Goal: Task Accomplishment & Management: Use online tool/utility

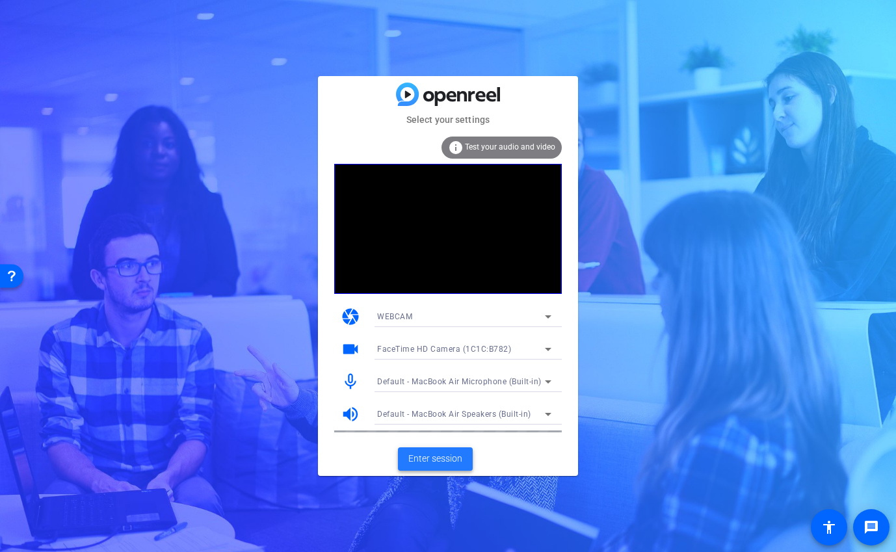
click at [423, 457] on span "Enter session" at bounding box center [435, 459] width 54 height 14
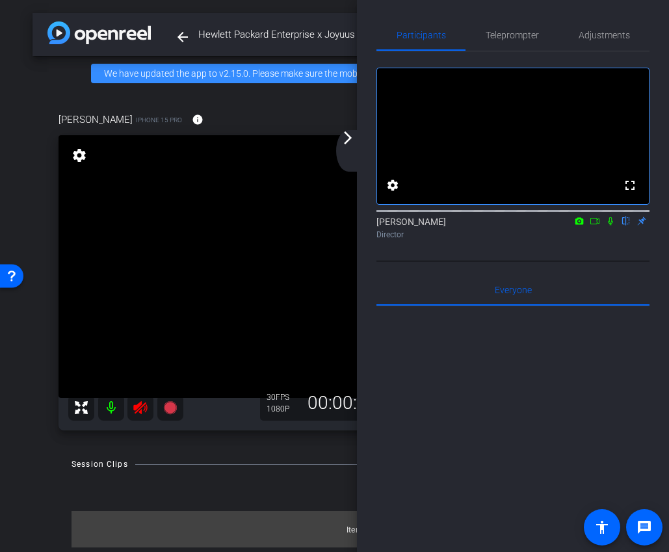
click at [139, 405] on icon at bounding box center [140, 407] width 14 height 13
click at [354, 140] on mat-icon "arrow_forward_ios" at bounding box center [348, 138] width 16 height 16
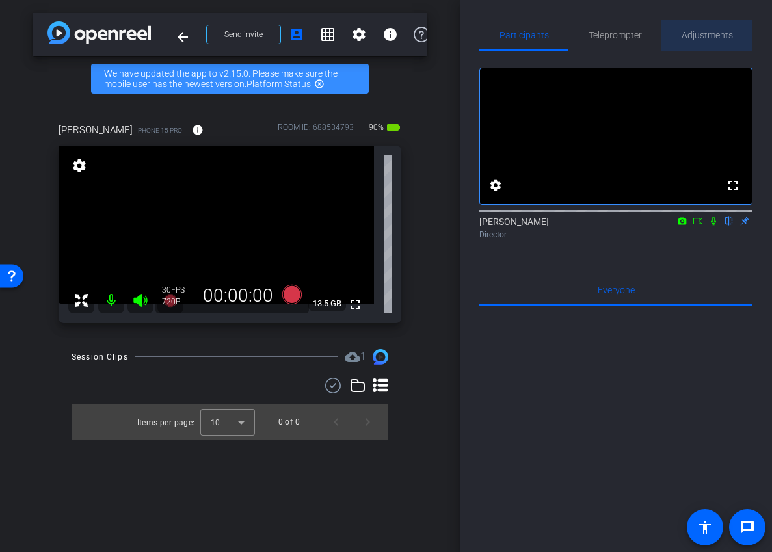
click at [698, 33] on span "Adjustments" at bounding box center [707, 35] width 51 height 9
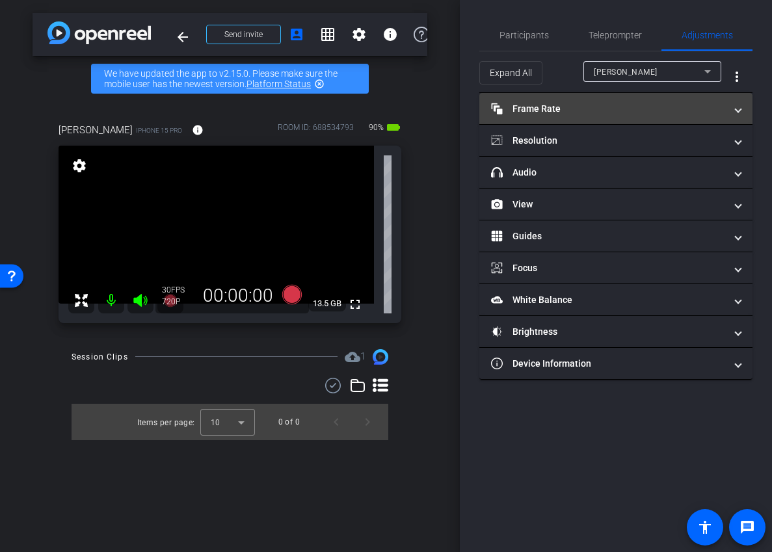
click at [637, 114] on mat-panel-title "Frame Rate Frame Rate" at bounding box center [608, 109] width 234 height 14
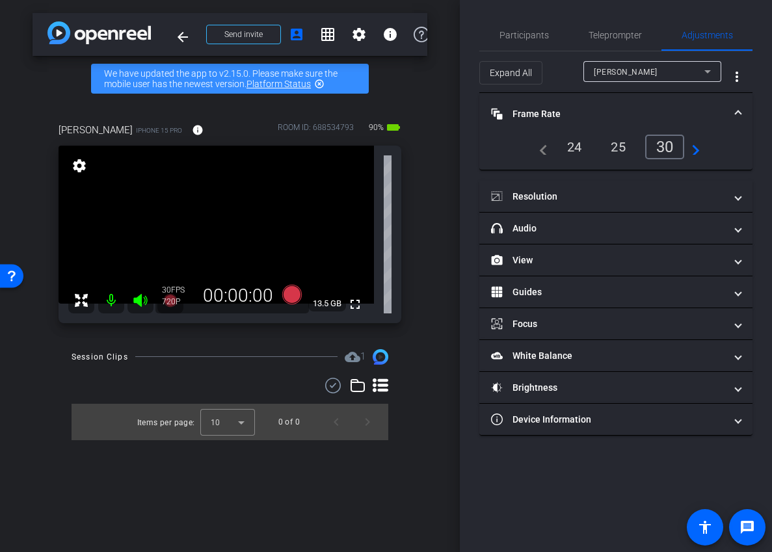
click at [581, 146] on div "24" at bounding box center [574, 147] width 34 height 22
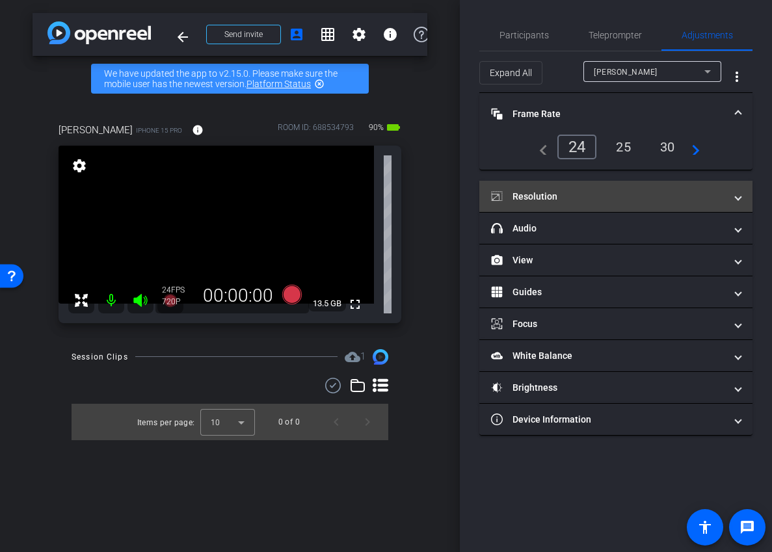
click at [596, 202] on mat-panel-title "Resolution" at bounding box center [608, 197] width 234 height 14
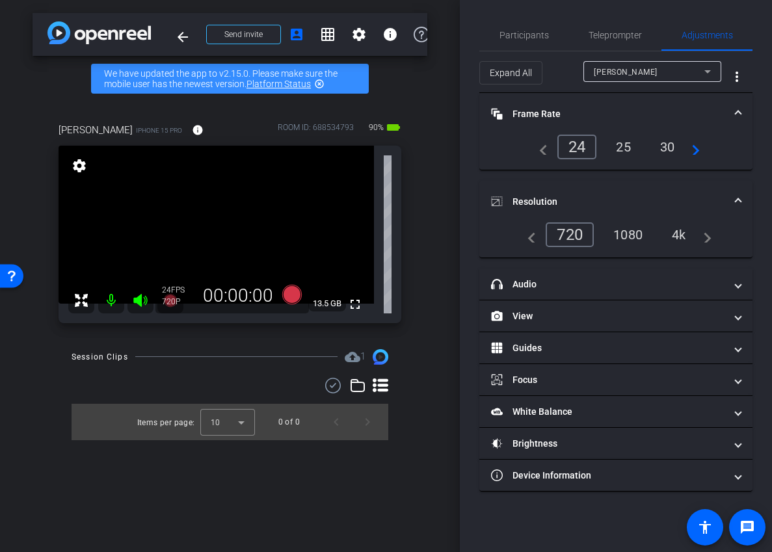
click at [628, 241] on div "1080" at bounding box center [628, 235] width 49 height 22
click at [651, 185] on mat-expansion-panel-header "Resolution" at bounding box center [615, 202] width 273 height 42
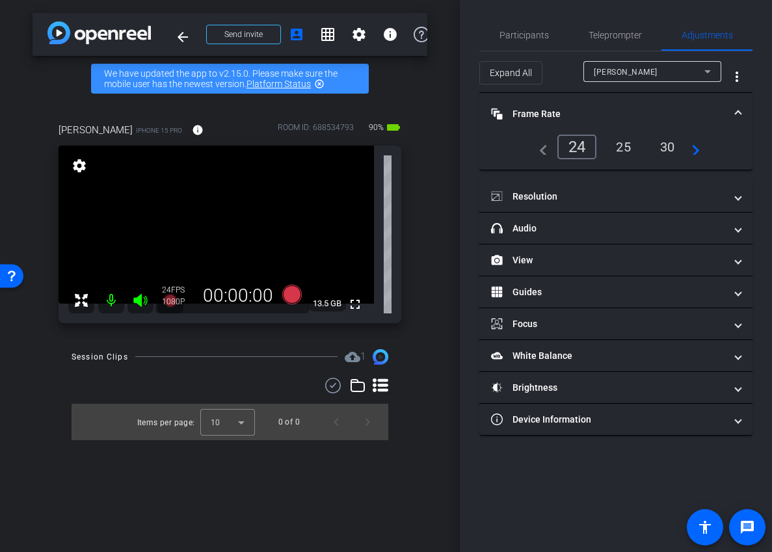
click at [637, 96] on mat-expansion-panel-header "Frame Rate Frame Rate" at bounding box center [615, 114] width 273 height 42
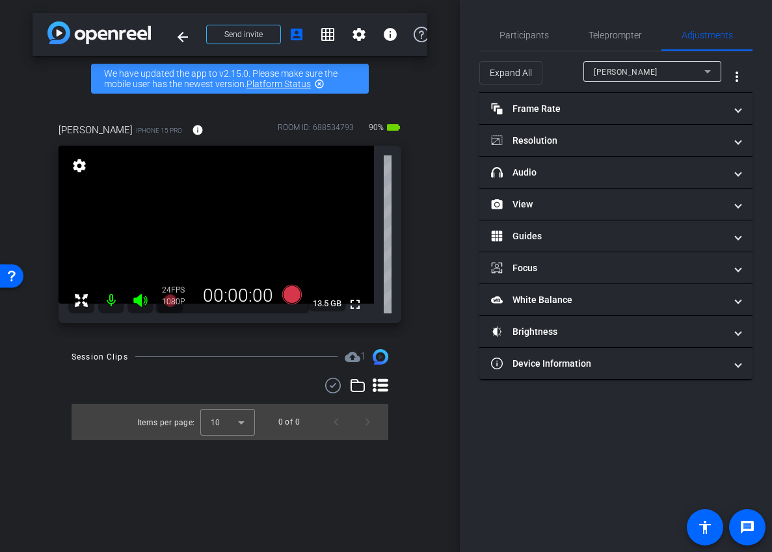
click at [526, 17] on div "Participants Teleprompter Adjustments settings Ariam Eqbe flip Director Everyon…" at bounding box center [616, 276] width 312 height 552
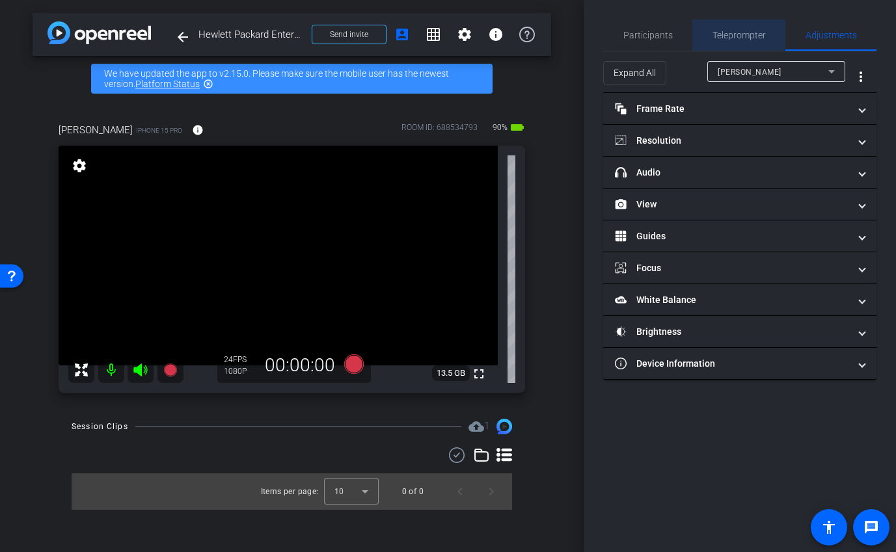
click at [732, 44] on span "Teleprompter" at bounding box center [738, 35] width 53 height 31
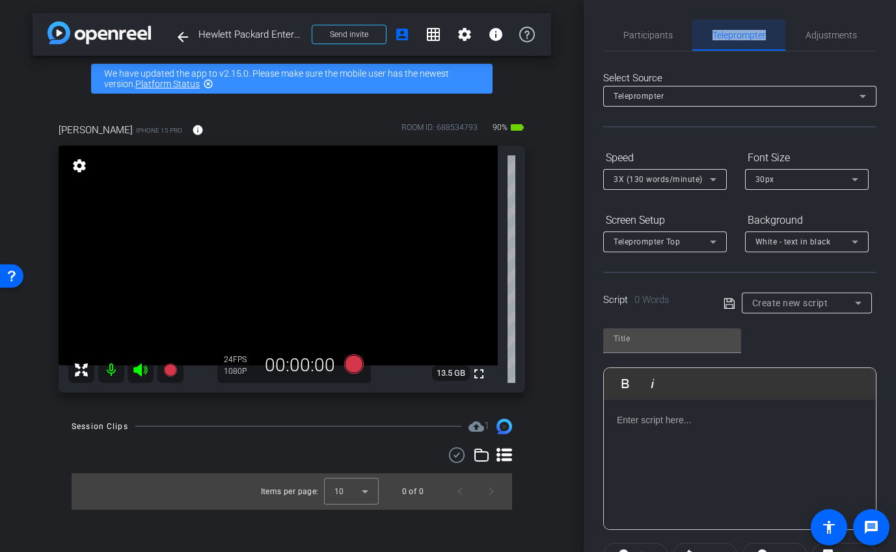
drag, startPoint x: 732, startPoint y: 44, endPoint x: 697, endPoint y: 44, distance: 34.5
click at [701, 44] on div "Teleprompter" at bounding box center [738, 35] width 93 height 31
click at [676, 44] on div "Participants" at bounding box center [647, 35] width 89 height 31
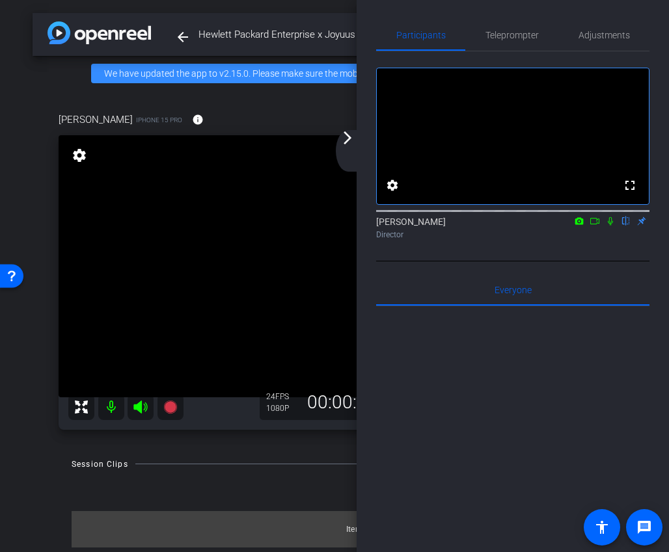
click at [356, 151] on div "arrow_back_ios_new arrow_forward_ios" at bounding box center [349, 151] width 27 height 42
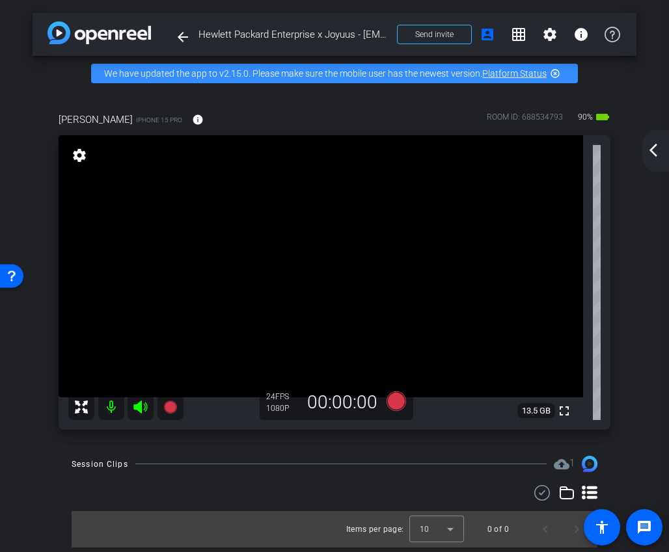
click at [652, 160] on div "arrow_back_ios_new arrow_forward_ios" at bounding box center [654, 151] width 27 height 42
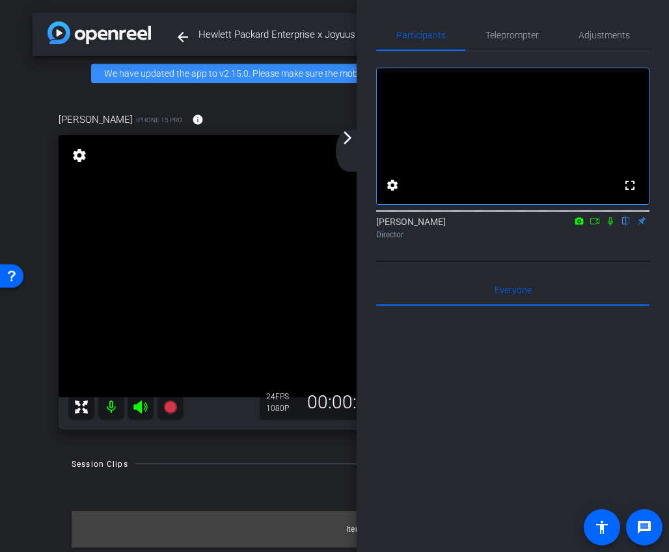
click at [349, 145] on mat-icon "arrow_forward_ios" at bounding box center [348, 138] width 16 height 16
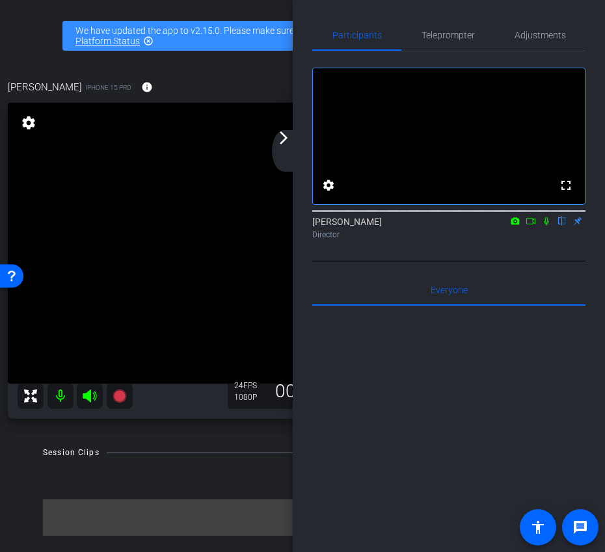
click at [531, 226] on icon at bounding box center [531, 221] width 10 height 9
click at [276, 150] on div "arrow_back_ios_new arrow_forward_ios" at bounding box center [285, 151] width 27 height 42
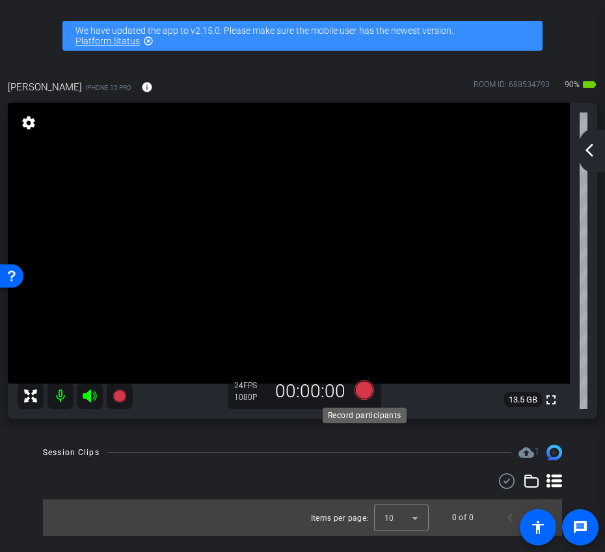
click at [366, 392] on icon at bounding box center [364, 390] width 20 height 20
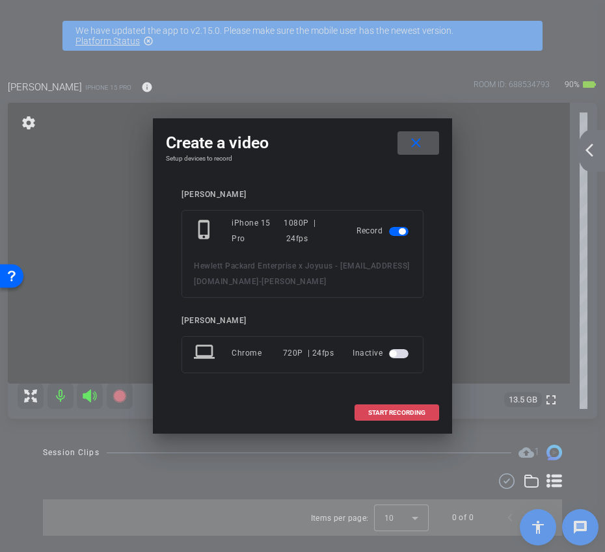
click at [398, 411] on span "START RECORDING" at bounding box center [396, 413] width 57 height 7
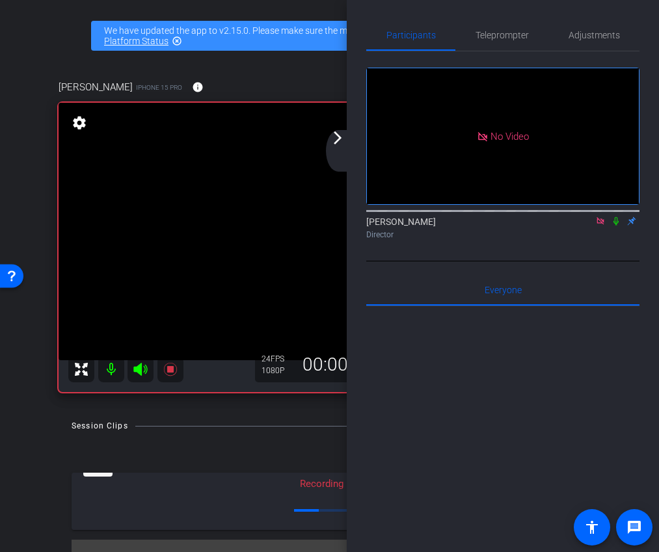
click at [341, 144] on mat-icon "arrow_forward_ios" at bounding box center [338, 138] width 16 height 16
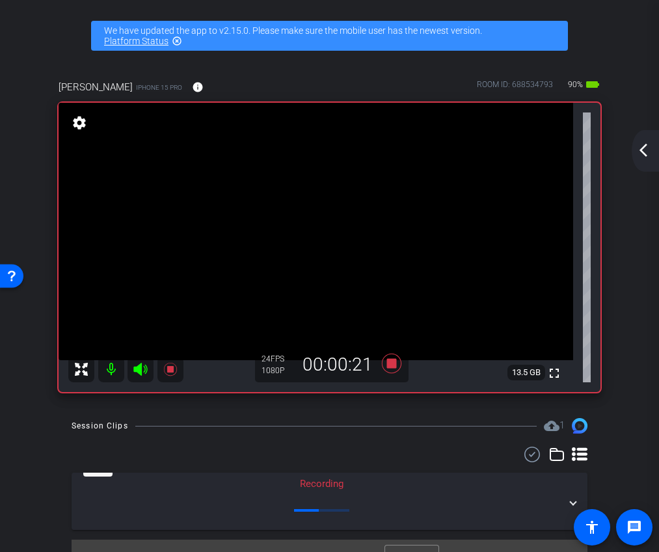
click at [646, 139] on div "arrow_back_ios_new arrow_forward_ios" at bounding box center [645, 151] width 27 height 42
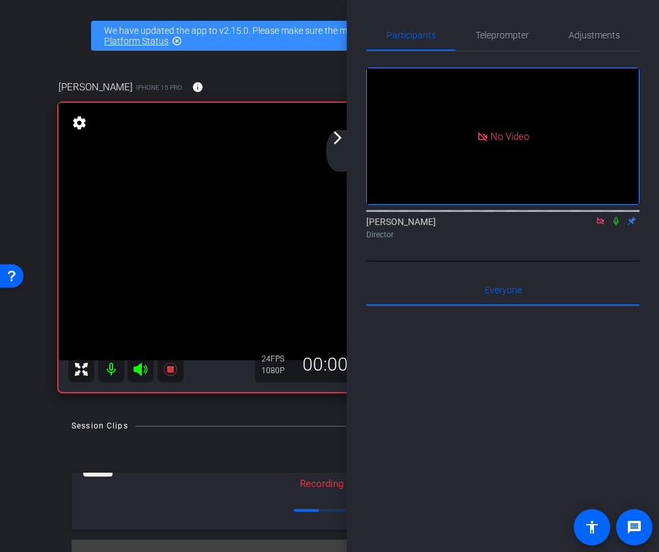
click at [347, 133] on div "arrow_back_ios_new arrow_forward_ios" at bounding box center [339, 151] width 27 height 42
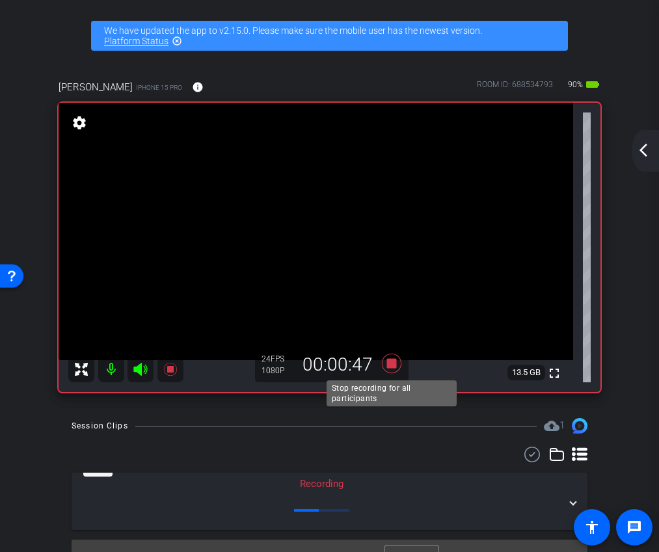
click at [382, 364] on icon at bounding box center [391, 363] width 31 height 23
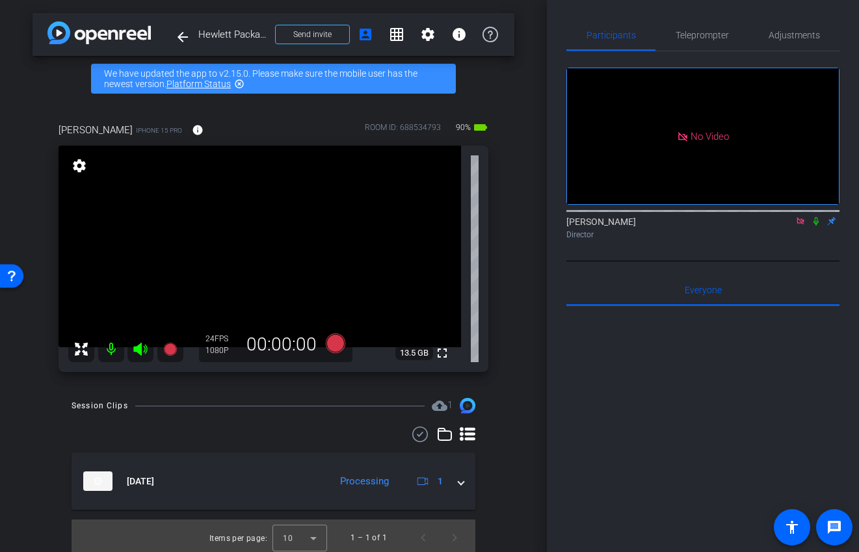
click at [816, 226] on icon at bounding box center [816, 221] width 10 height 9
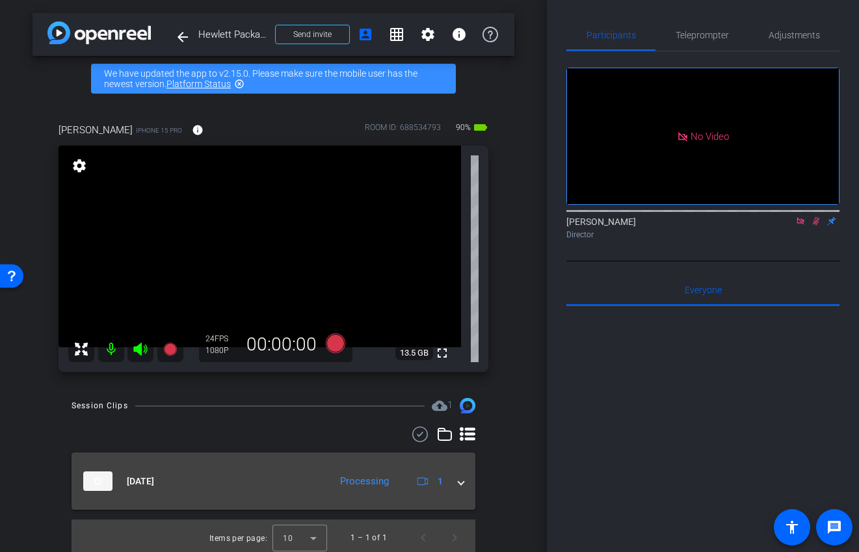
click at [446, 488] on mat-panel-description "Processing 1" at bounding box center [391, 482] width 114 height 20
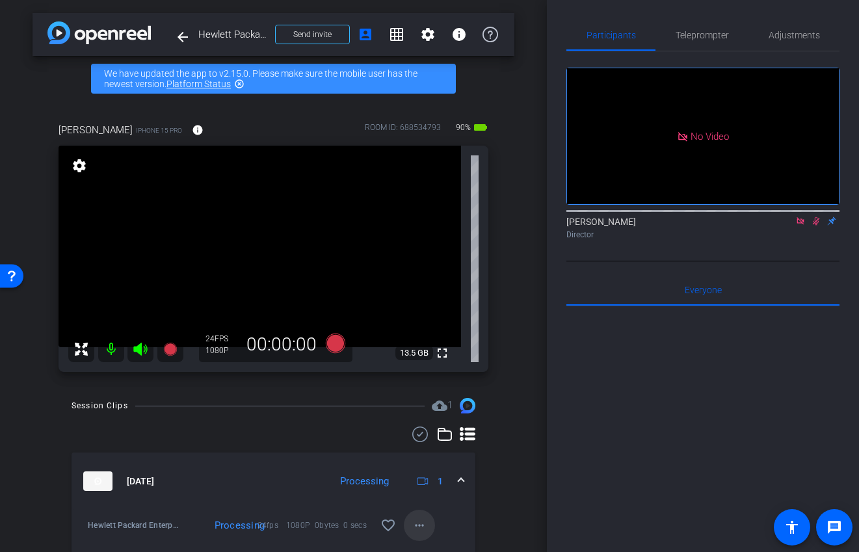
click at [415, 533] on mat-icon "more_horiz" at bounding box center [420, 526] width 16 height 16
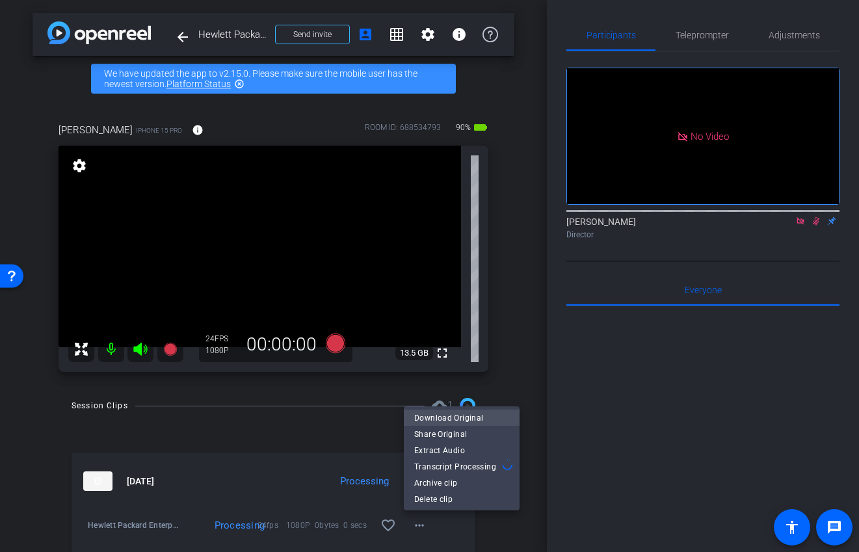
click at [433, 420] on span "Download Original" at bounding box center [461, 418] width 95 height 16
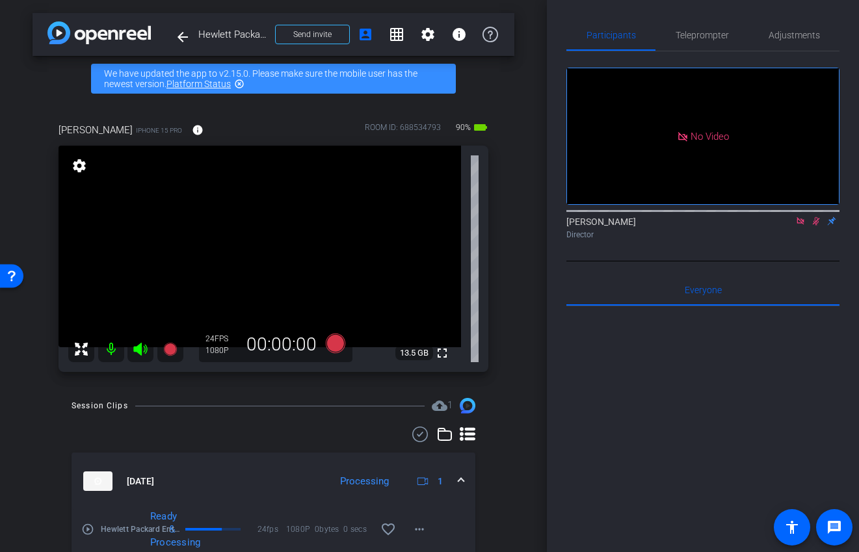
click at [816, 226] on icon at bounding box center [816, 221] width 10 height 9
click at [804, 224] on icon at bounding box center [800, 220] width 7 height 7
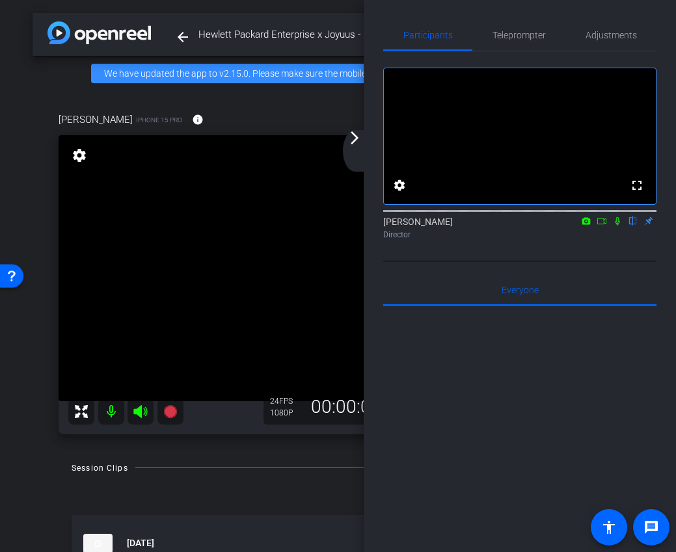
click at [355, 141] on mat-icon "arrow_forward_ios" at bounding box center [355, 138] width 16 height 16
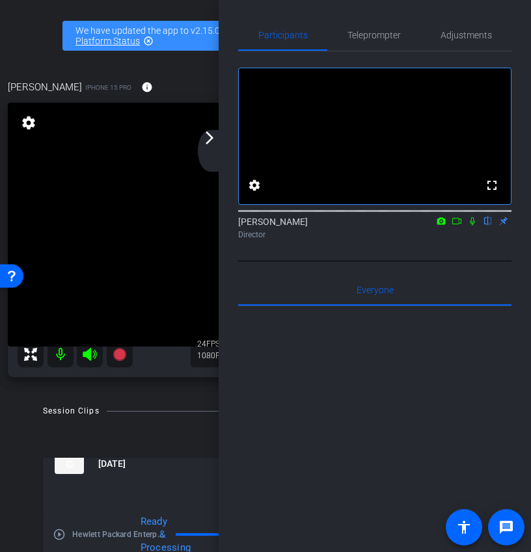
click at [457, 224] on icon at bounding box center [456, 221] width 9 height 7
click at [217, 159] on div "arrow_back_ios_new arrow_forward_ios" at bounding box center [211, 151] width 27 height 42
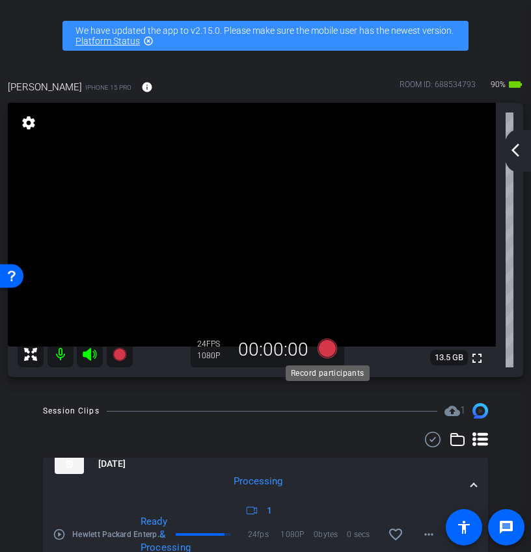
click at [334, 349] on icon at bounding box center [327, 349] width 20 height 20
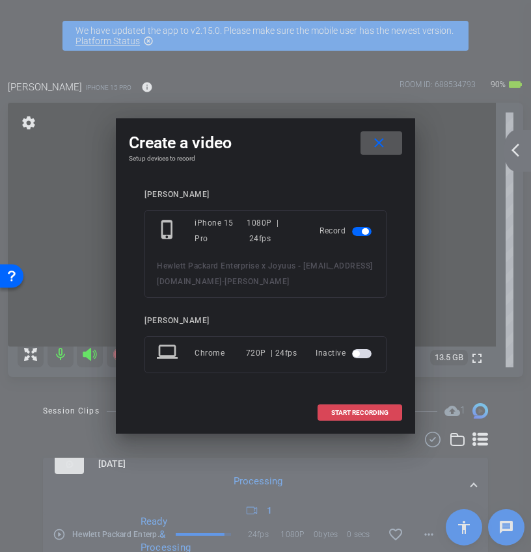
click at [364, 417] on span at bounding box center [359, 412] width 83 height 31
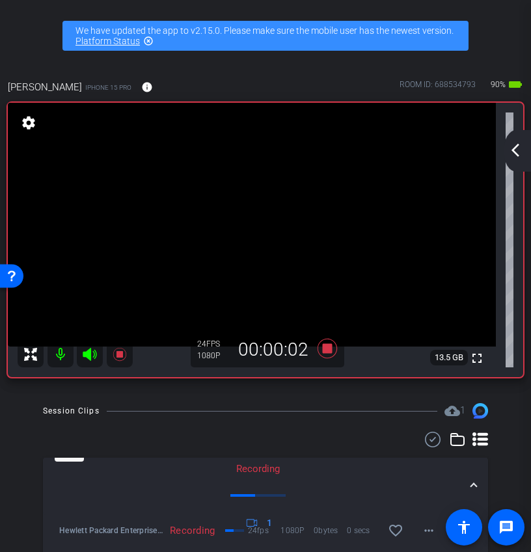
click at [520, 154] on mat-icon "arrow_back_ios_new" at bounding box center [515, 150] width 16 height 16
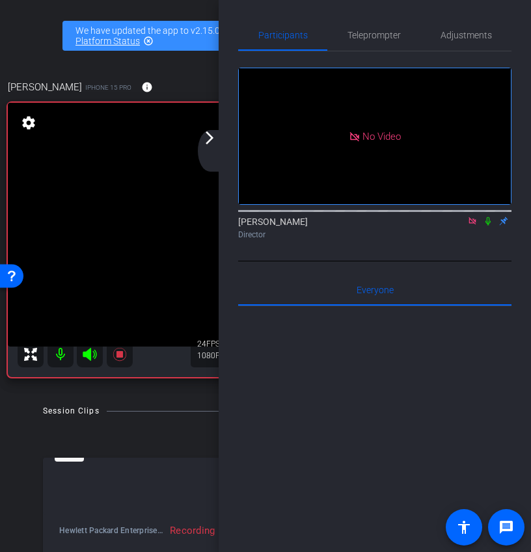
click at [490, 226] on icon at bounding box center [488, 221] width 10 height 9
click at [215, 147] on div "arrow_back_ios_new arrow_forward_ios" at bounding box center [211, 151] width 27 height 42
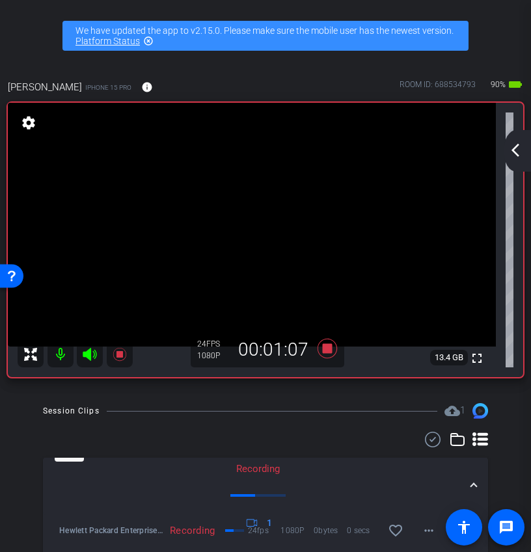
click at [516, 154] on mat-icon "arrow_back_ios_new" at bounding box center [515, 150] width 16 height 16
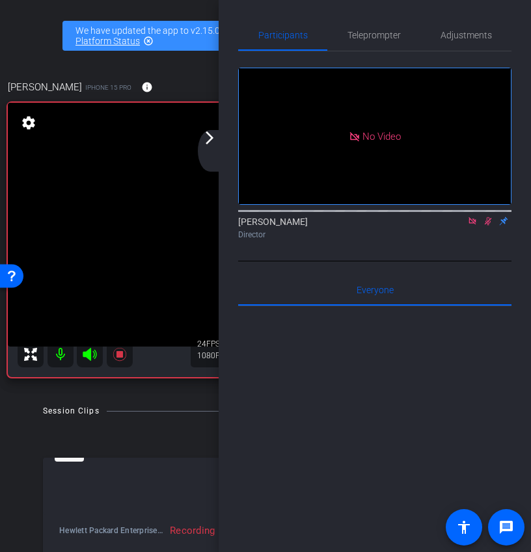
click at [487, 226] on icon at bounding box center [488, 221] width 10 height 9
click at [484, 226] on icon at bounding box center [488, 221] width 10 height 9
click at [217, 137] on div "arrow_back_ios_new arrow_forward_ios" at bounding box center [211, 151] width 27 height 42
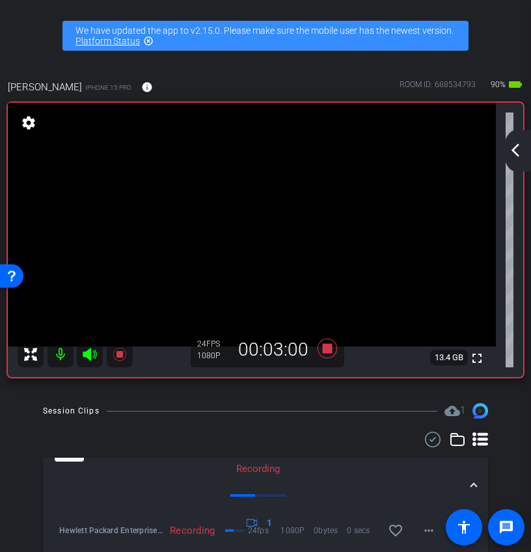
click at [511, 144] on mat-icon "arrow_back_ios_new" at bounding box center [515, 150] width 16 height 16
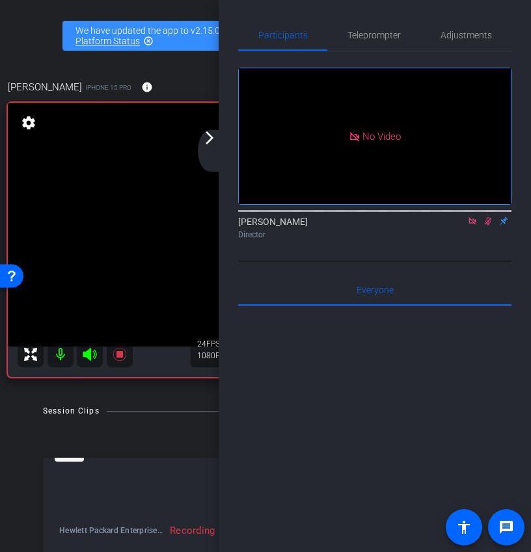
click at [492, 226] on icon at bounding box center [488, 221] width 10 height 9
click at [488, 226] on icon at bounding box center [488, 221] width 10 height 9
click at [209, 139] on mat-icon "arrow_forward_ios" at bounding box center [210, 138] width 16 height 16
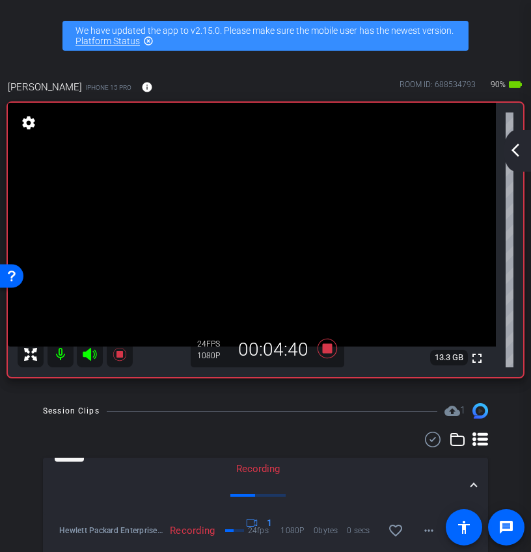
click at [522, 152] on mat-icon "arrow_back_ios_new" at bounding box center [515, 150] width 16 height 16
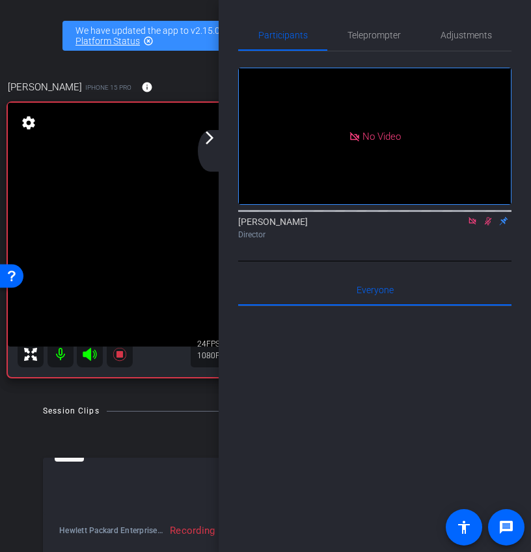
click at [487, 226] on icon at bounding box center [488, 221] width 7 height 8
click at [489, 226] on icon at bounding box center [488, 221] width 10 height 9
click at [486, 226] on icon at bounding box center [488, 221] width 10 height 9
click at [488, 226] on icon at bounding box center [487, 221] width 5 height 8
click at [210, 150] on div "arrow_back_ios_new arrow_forward_ios" at bounding box center [211, 151] width 27 height 42
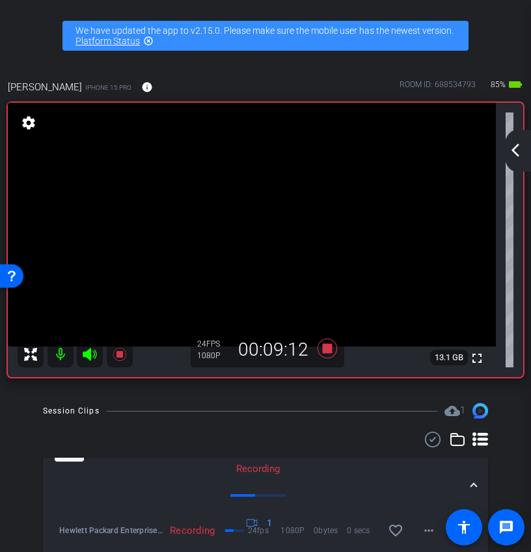
click at [514, 142] on mat-icon "arrow_back_ios_new" at bounding box center [515, 150] width 16 height 16
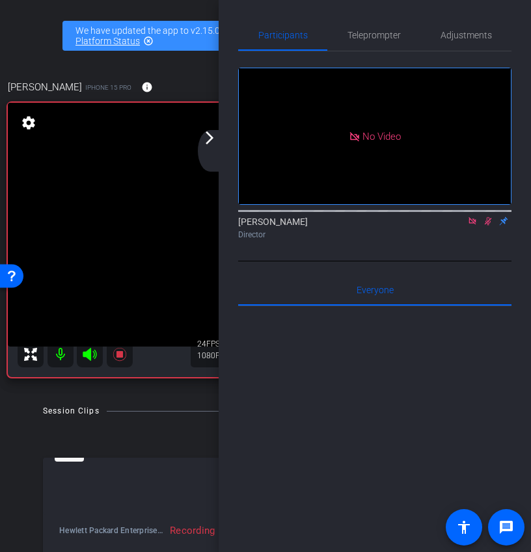
click at [487, 226] on icon at bounding box center [488, 221] width 10 height 9
click at [487, 226] on icon at bounding box center [487, 221] width 5 height 8
click at [204, 135] on mat-icon "arrow_forward_ios" at bounding box center [210, 138] width 16 height 16
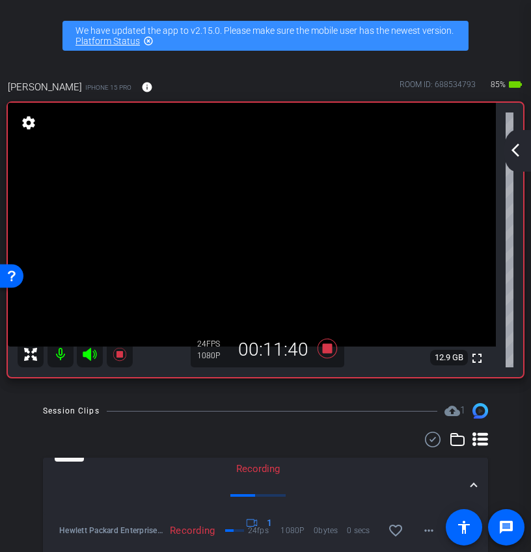
click at [369, 222] on video at bounding box center [252, 225] width 488 height 244
click at [516, 143] on mat-icon "arrow_back_ios_new" at bounding box center [515, 150] width 16 height 16
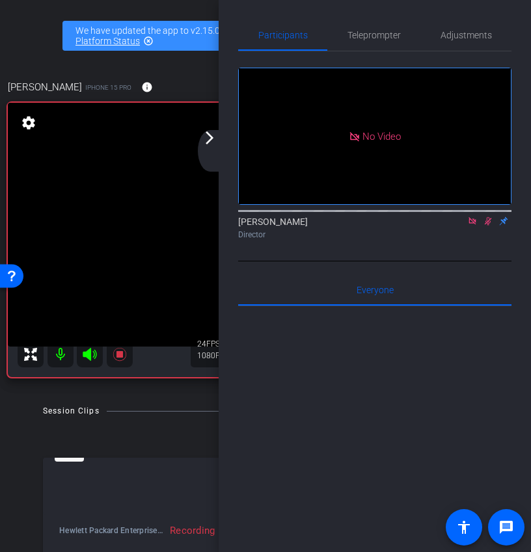
click at [488, 226] on icon at bounding box center [488, 221] width 7 height 8
click at [490, 226] on icon at bounding box center [487, 221] width 5 height 8
click at [209, 149] on div "arrow_back_ios_new arrow_forward_ios" at bounding box center [211, 151] width 27 height 42
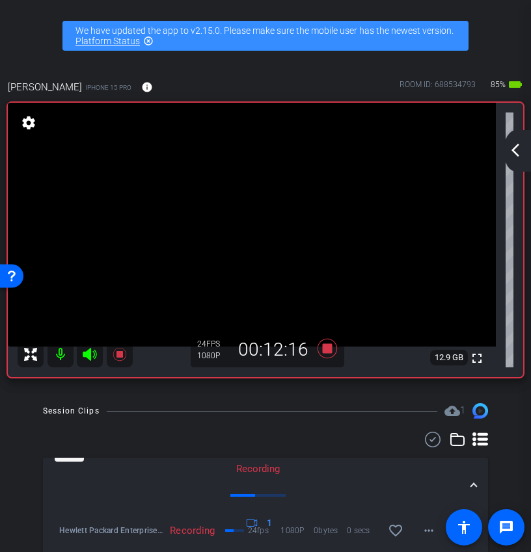
click at [516, 146] on mat-icon "arrow_back_ios_new" at bounding box center [515, 150] width 16 height 16
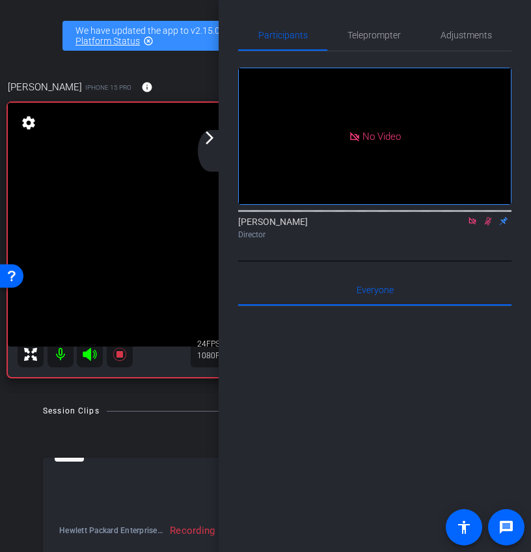
click at [485, 226] on icon at bounding box center [488, 221] width 10 height 9
click at [486, 226] on icon at bounding box center [488, 221] width 10 height 9
click at [213, 152] on div "arrow_back_ios_new arrow_forward_ios" at bounding box center [211, 151] width 27 height 42
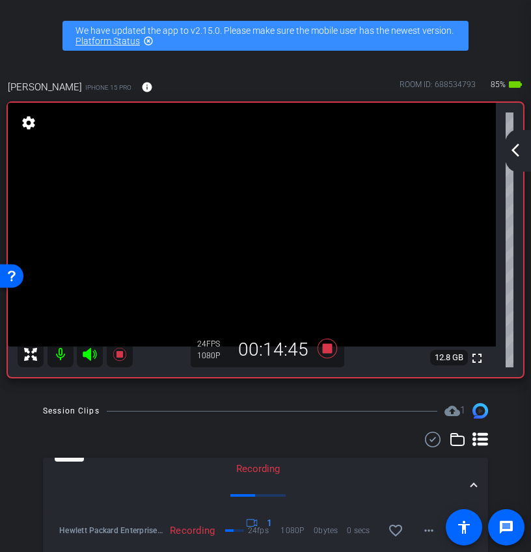
click at [518, 151] on mat-icon "arrow_back_ios_new" at bounding box center [515, 150] width 16 height 16
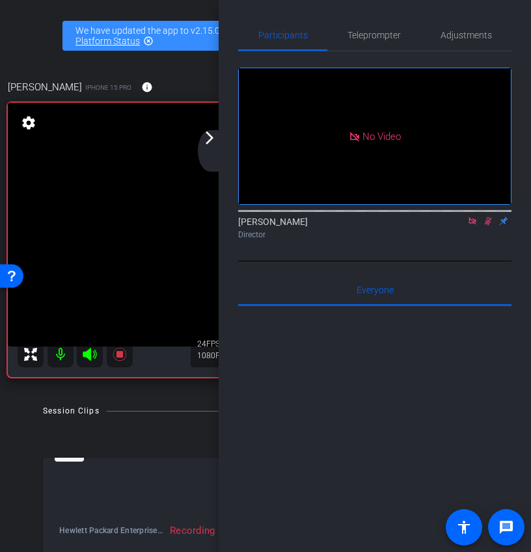
click at [487, 226] on icon at bounding box center [488, 221] width 7 height 8
click at [213, 139] on mat-icon "arrow_forward_ios" at bounding box center [210, 138] width 16 height 16
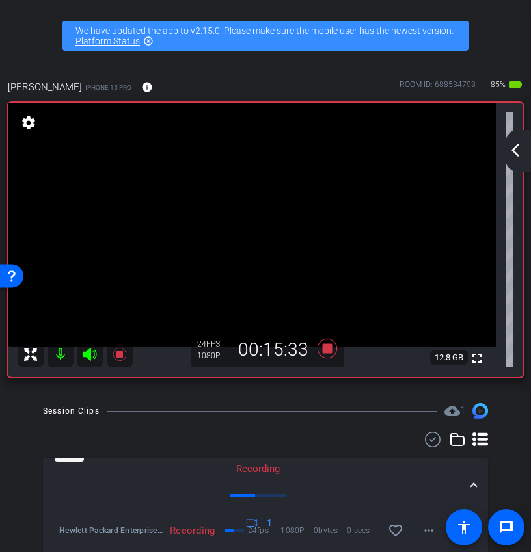
click at [513, 149] on mat-icon "arrow_back_ios_new" at bounding box center [515, 150] width 16 height 16
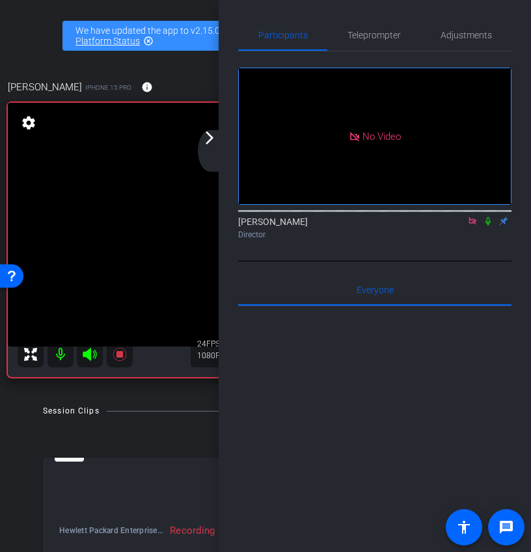
click at [487, 226] on icon at bounding box center [488, 221] width 10 height 9
click at [487, 226] on icon at bounding box center [488, 221] width 7 height 8
click at [488, 226] on icon at bounding box center [488, 221] width 10 height 9
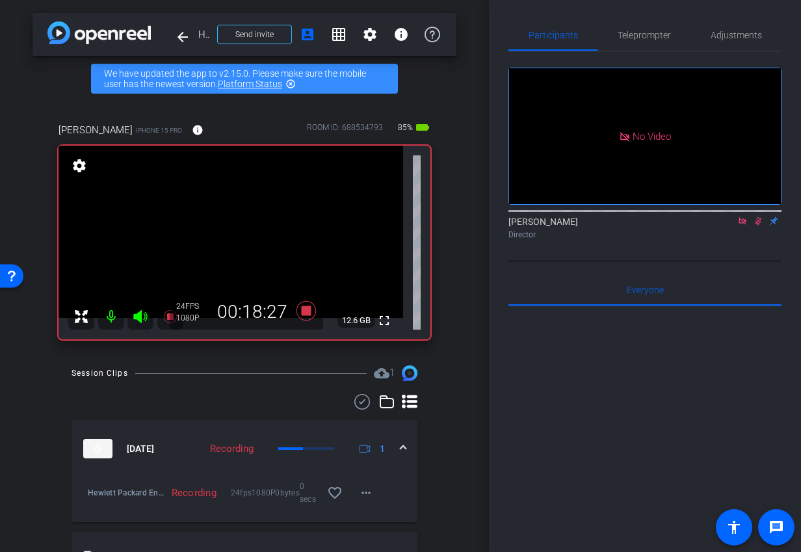
click at [758, 226] on icon at bounding box center [758, 221] width 10 height 9
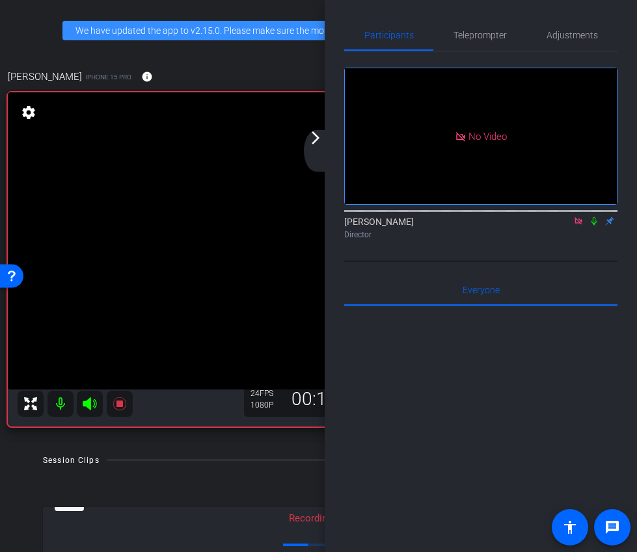
click at [580, 224] on icon at bounding box center [577, 220] width 7 height 7
click at [565, 226] on icon at bounding box center [562, 221] width 10 height 9
click at [323, 152] on div "arrow_back_ios_new arrow_forward_ios" at bounding box center [317, 151] width 27 height 42
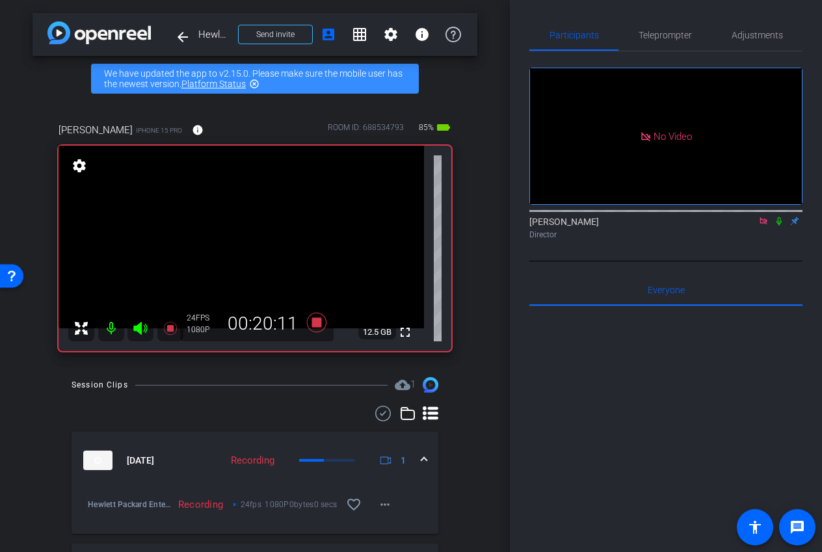
click at [779, 226] on icon at bounding box center [779, 221] width 10 height 9
click at [781, 226] on icon at bounding box center [779, 221] width 7 height 8
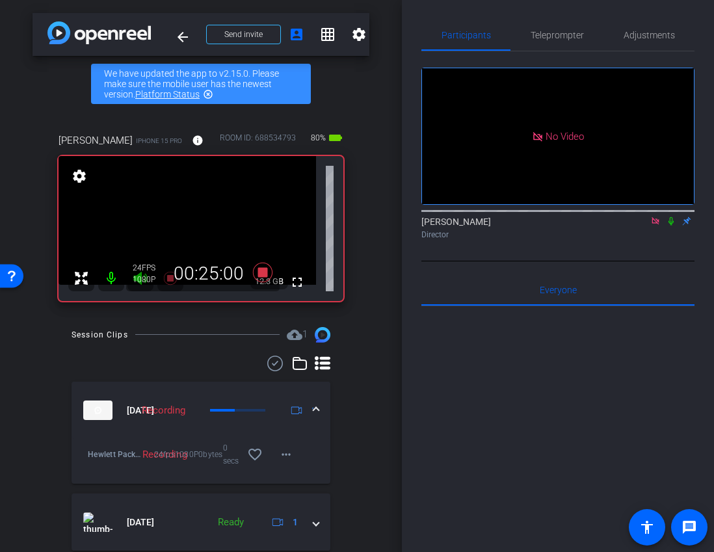
click at [674, 226] on icon at bounding box center [671, 221] width 10 height 9
click at [671, 226] on icon at bounding box center [671, 221] width 10 height 9
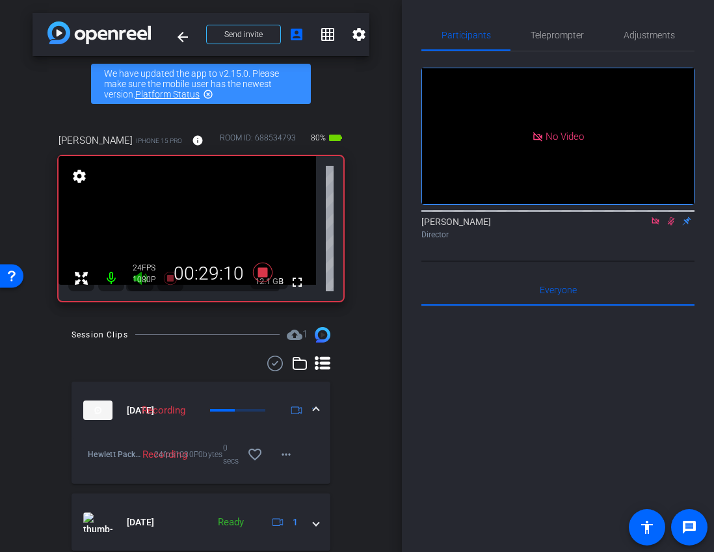
click at [671, 226] on icon at bounding box center [671, 221] width 7 height 8
click at [674, 226] on icon at bounding box center [671, 221] width 10 height 9
click at [671, 226] on icon at bounding box center [671, 221] width 7 height 8
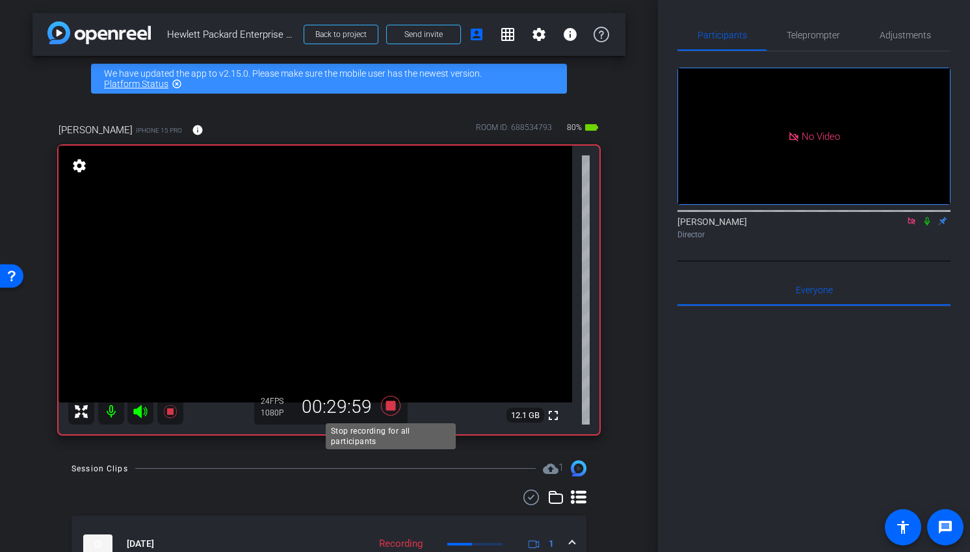
click at [395, 407] on icon at bounding box center [390, 405] width 31 height 23
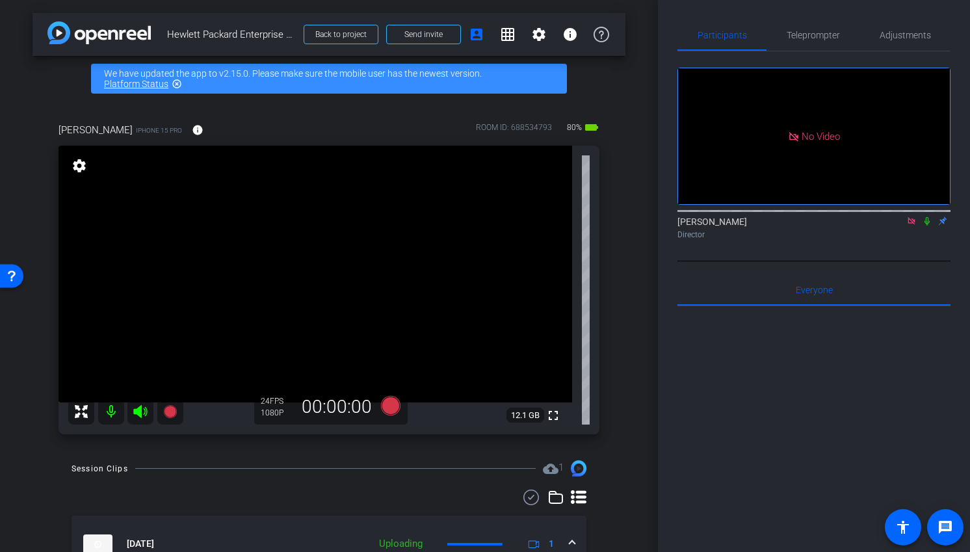
click at [896, 226] on icon at bounding box center [912, 221] width 10 height 9
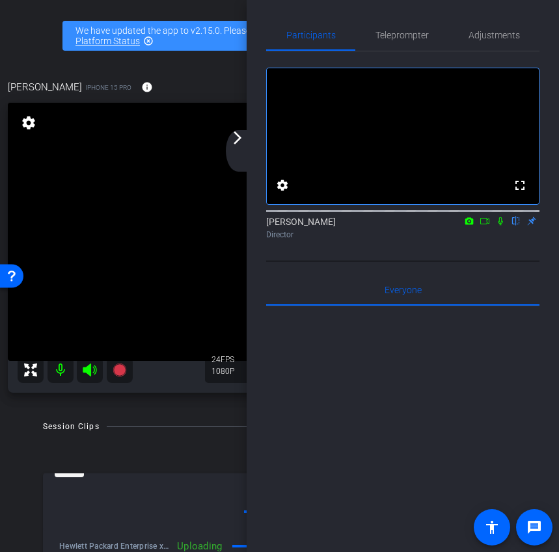
click at [238, 137] on mat-icon "arrow_forward_ios" at bounding box center [238, 138] width 16 height 16
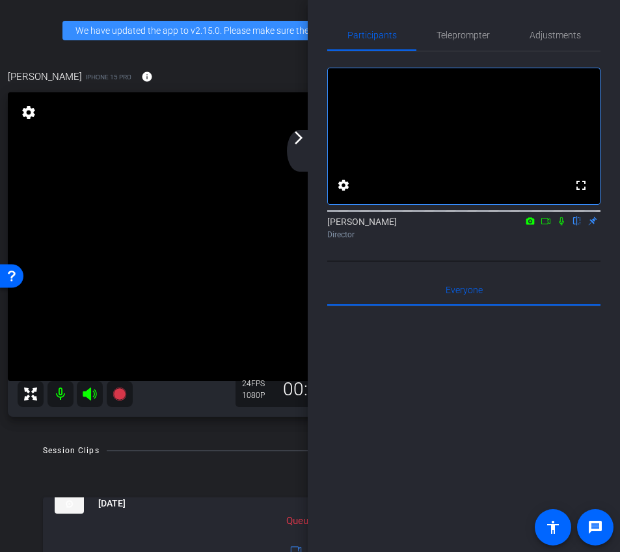
click at [299, 142] on mat-icon "arrow_forward_ios" at bounding box center [299, 138] width 16 height 16
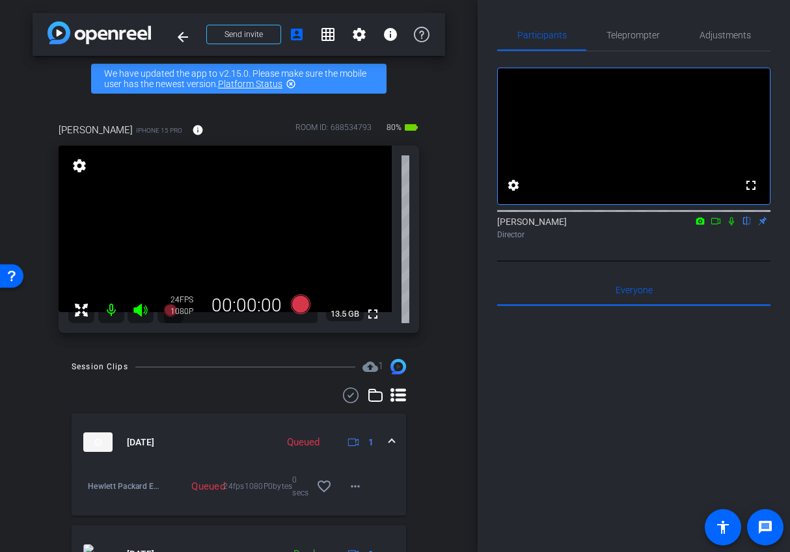
click at [433, 459] on div "Session Clips cloud_upload 1 [DATE] Queued 1 Hewlett Packard Enterprise x Joyuu…" at bounding box center [239, 494] width 412 height 270
click at [716, 226] on icon at bounding box center [715, 221] width 10 height 9
click at [746, 226] on icon at bounding box center [746, 221] width 10 height 9
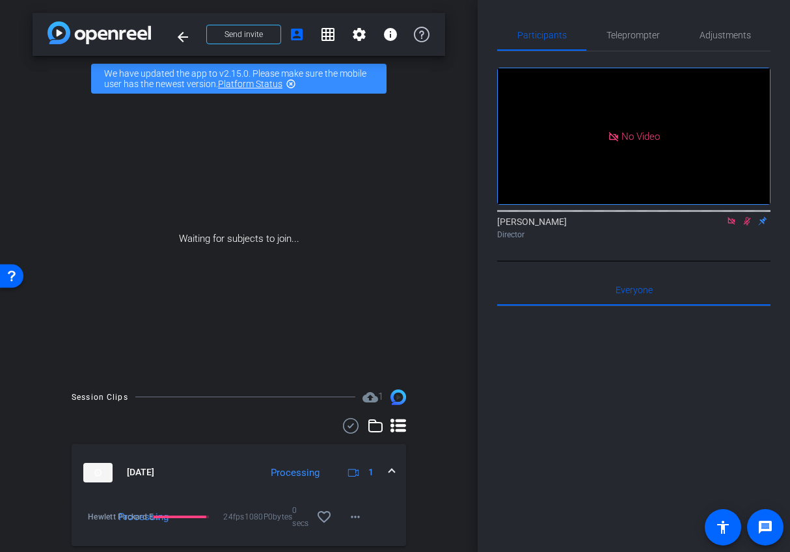
click at [773, 319] on div "Participants Teleprompter Adjustments No Video Ariam Eqbe Director Everyone 0 M…" at bounding box center [633, 276] width 312 height 552
